Goal: Task Accomplishment & Management: Manage account settings

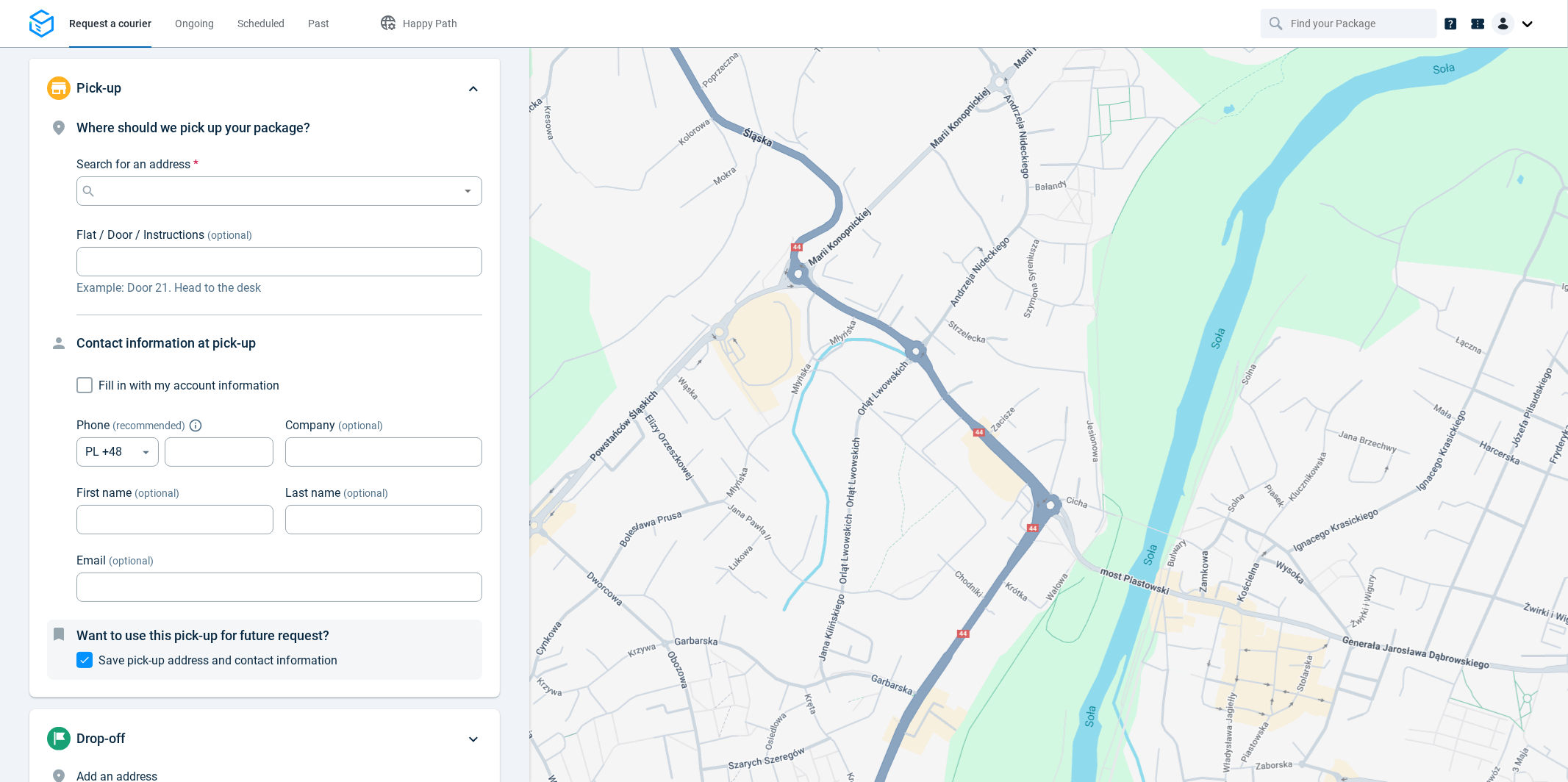
click at [1526, 27] on div at bounding box center [1515, 23] width 47 height 23
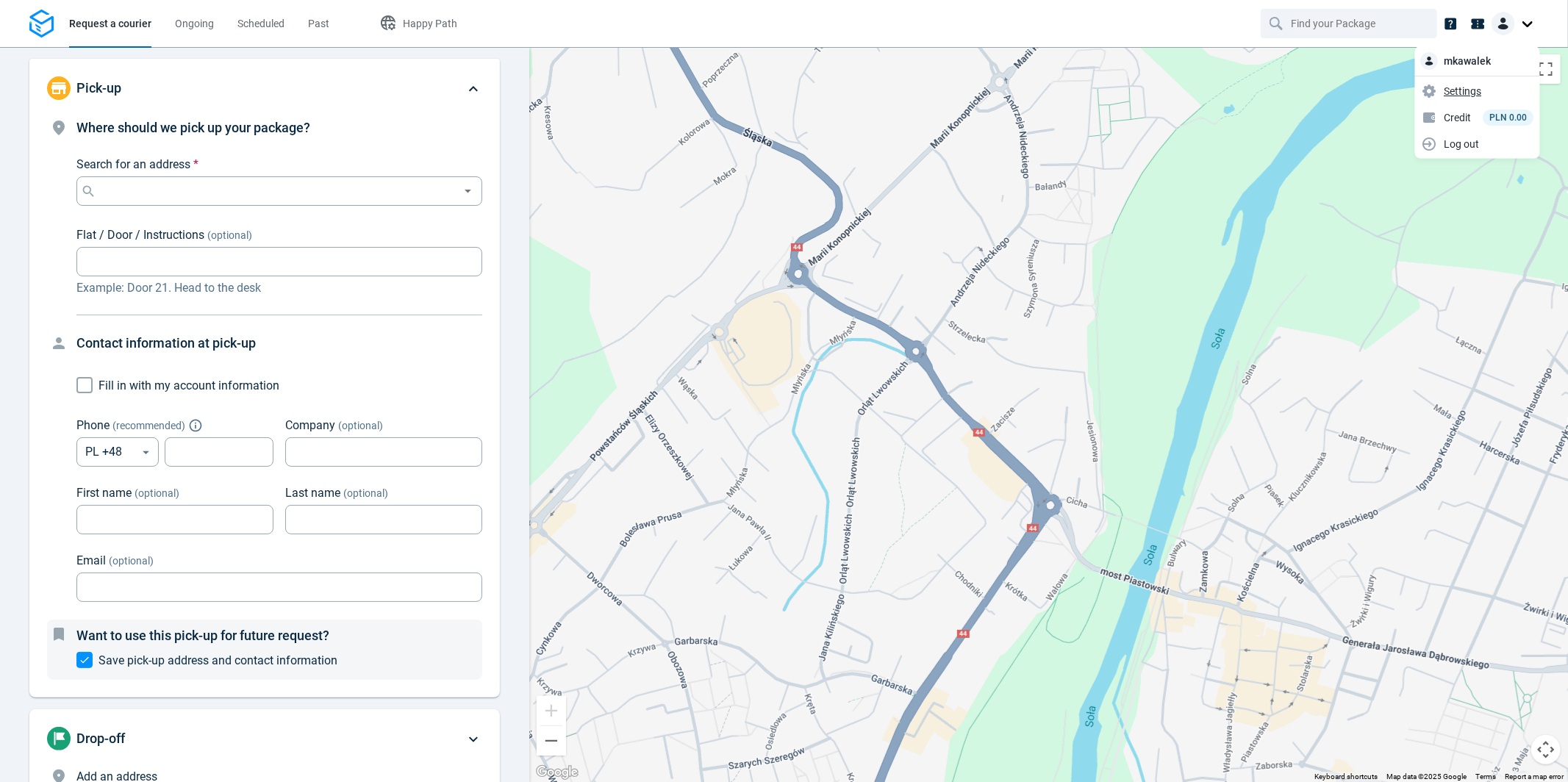
click at [1478, 90] on span "Settings" at bounding box center [1463, 91] width 38 height 15
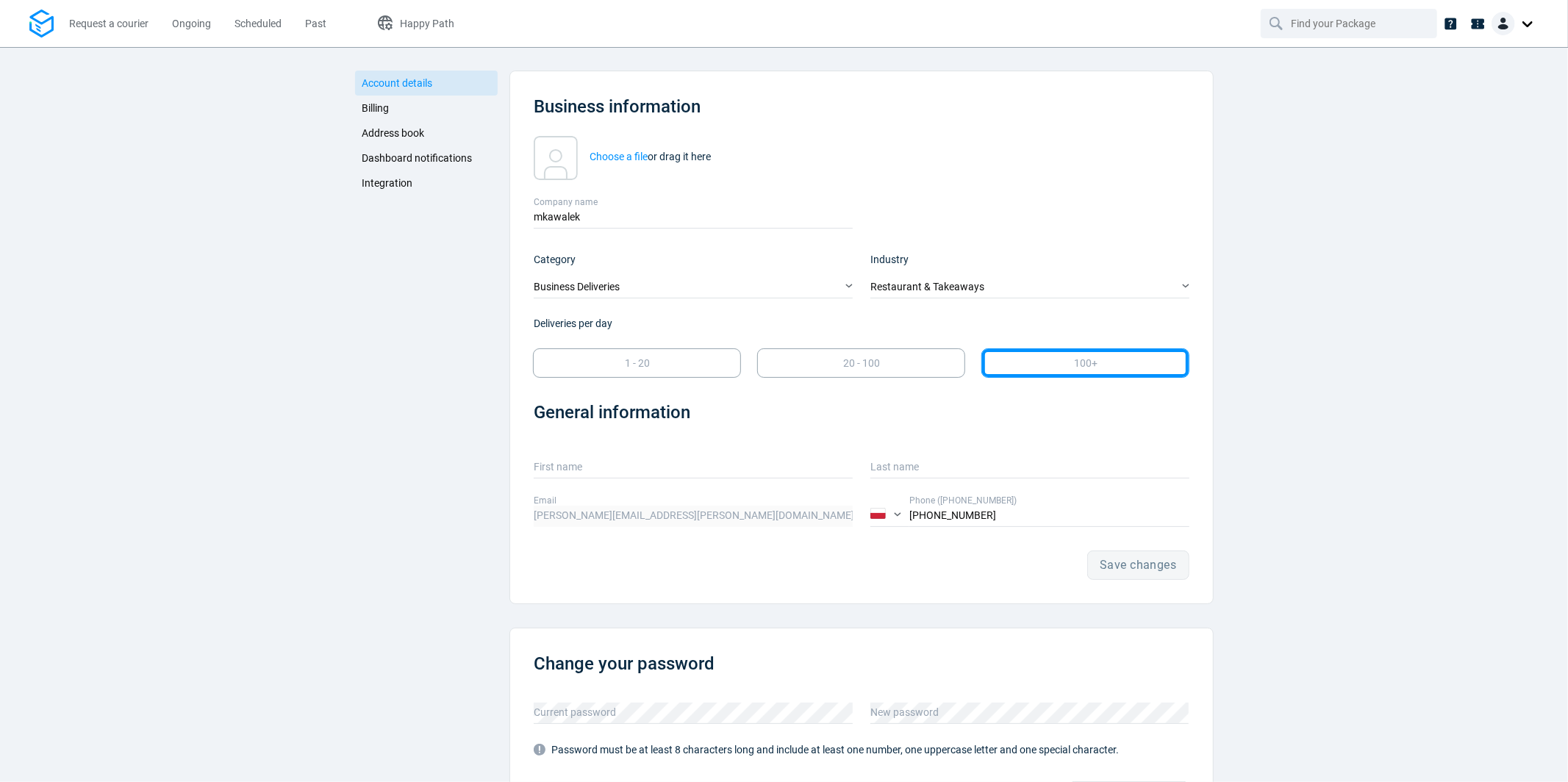
click at [443, 159] on span "Dashboard notifications" at bounding box center [418, 159] width 111 height 12
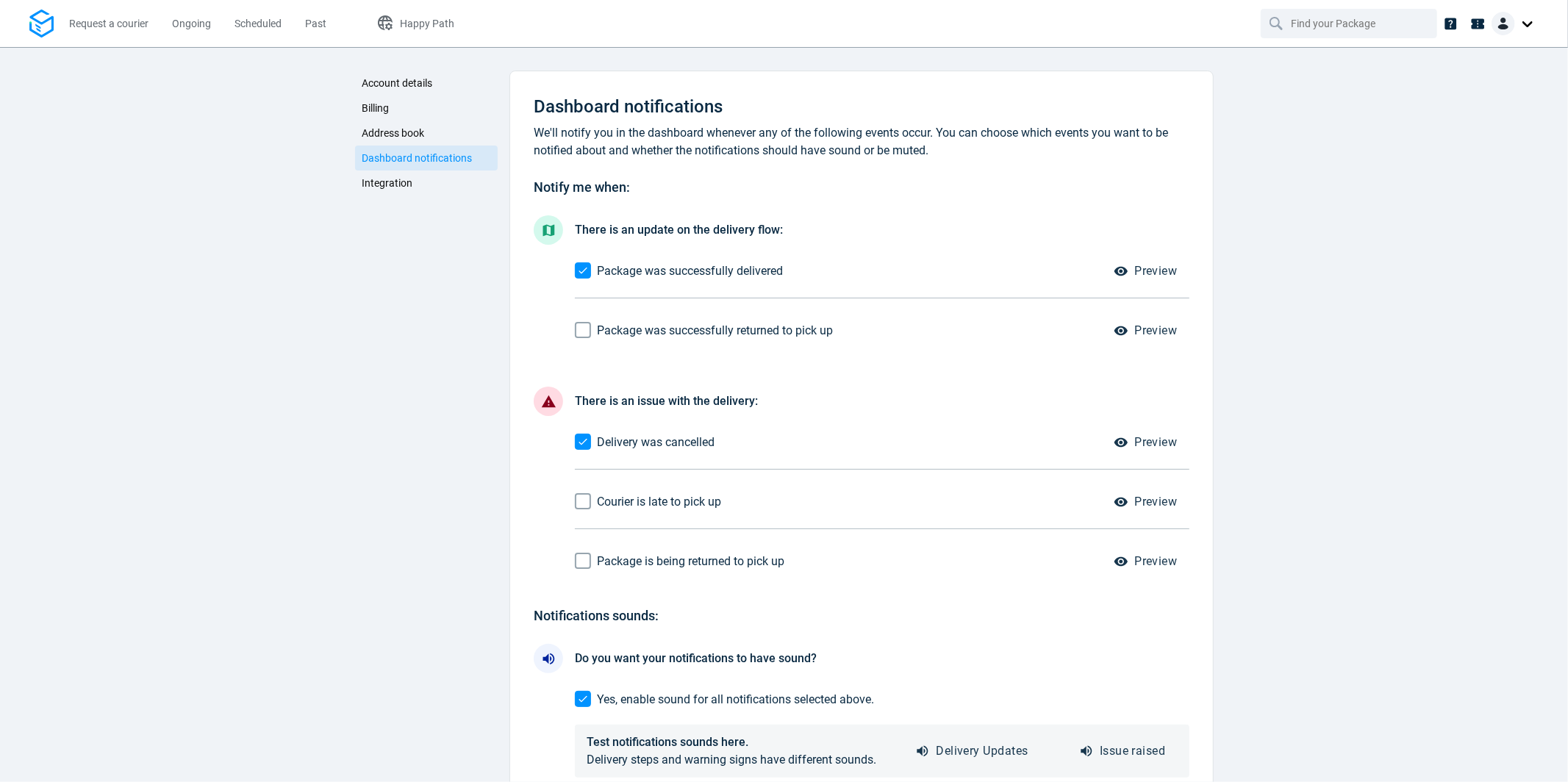
click at [434, 177] on link "Integration" at bounding box center [426, 183] width 143 height 25
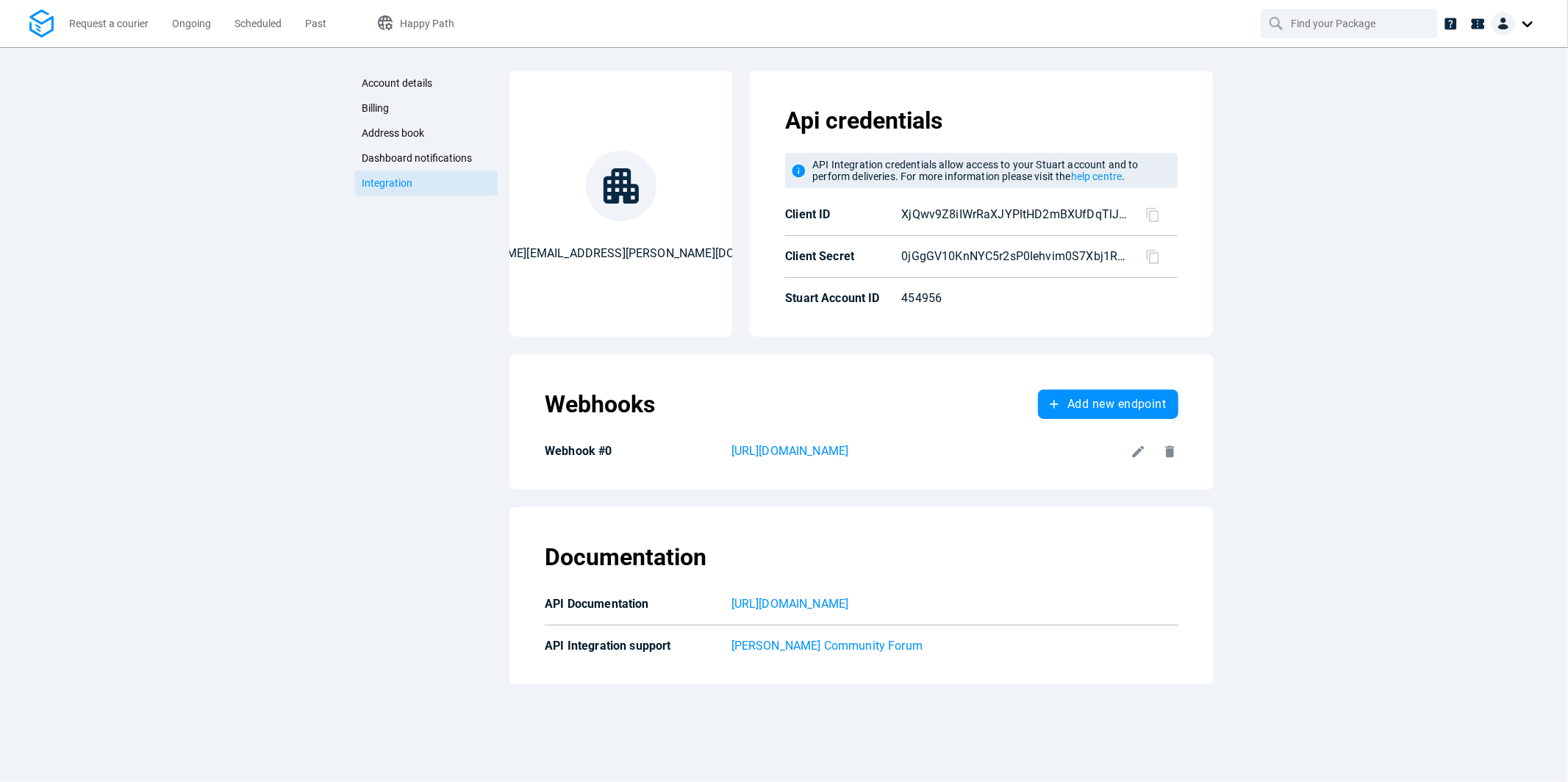
click at [433, 137] on link "Address book" at bounding box center [426, 133] width 143 height 25
